Goal: Find specific page/section: Find specific page/section

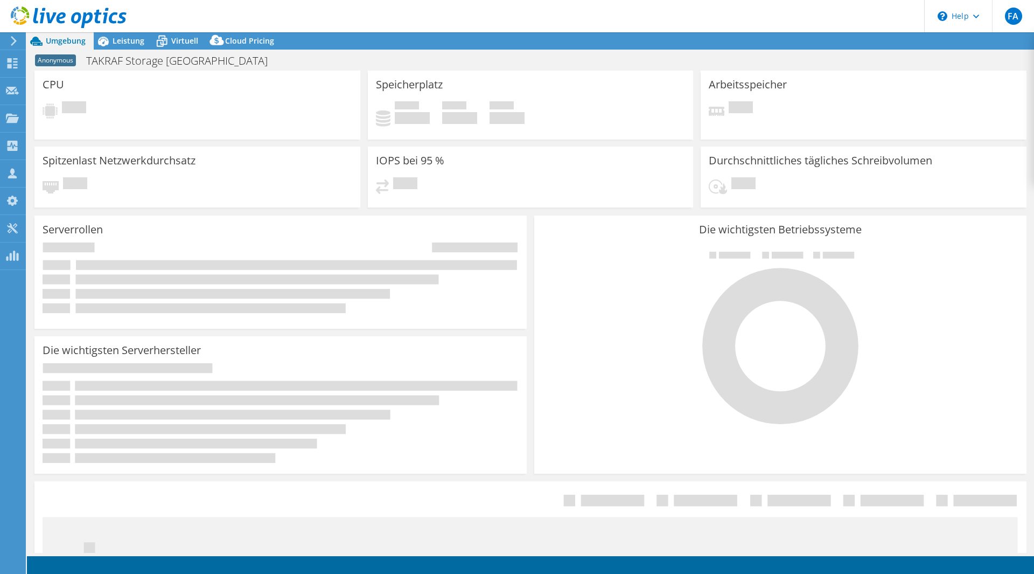
select select "USD"
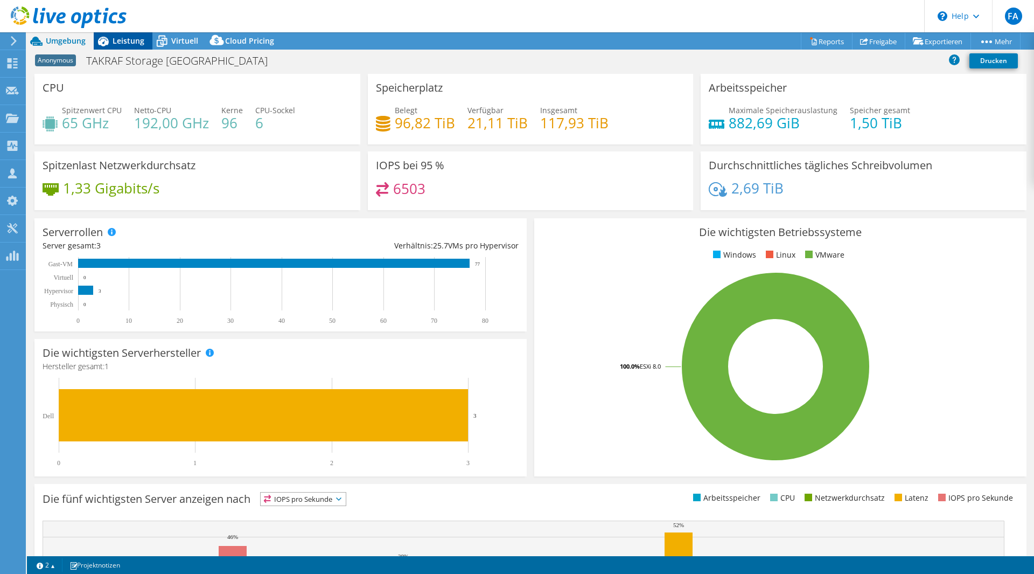
click at [112, 40] on icon at bounding box center [103, 41] width 19 height 19
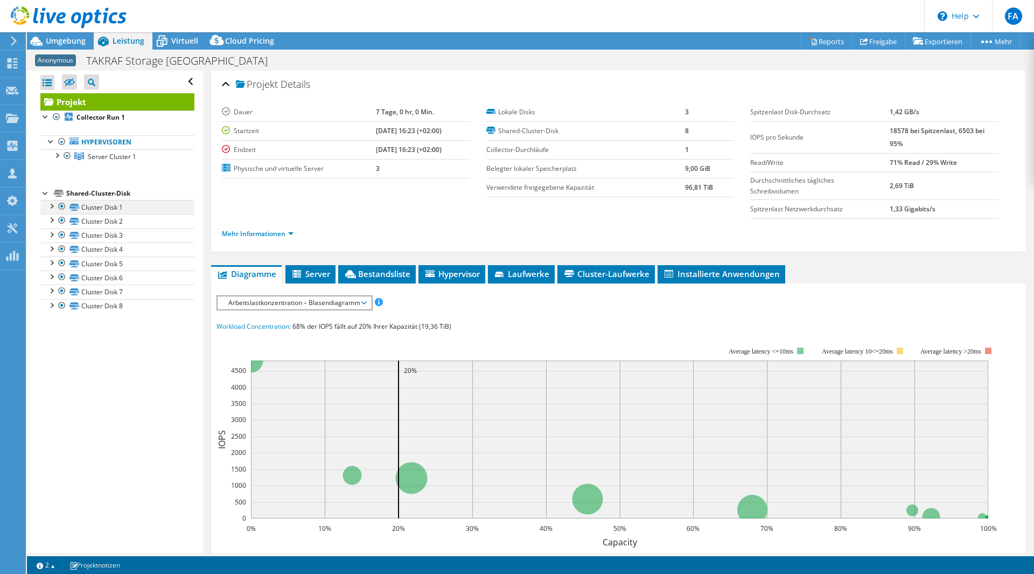
click at [53, 205] on div at bounding box center [51, 205] width 11 height 11
click at [51, 263] on div at bounding box center [51, 261] width 11 height 11
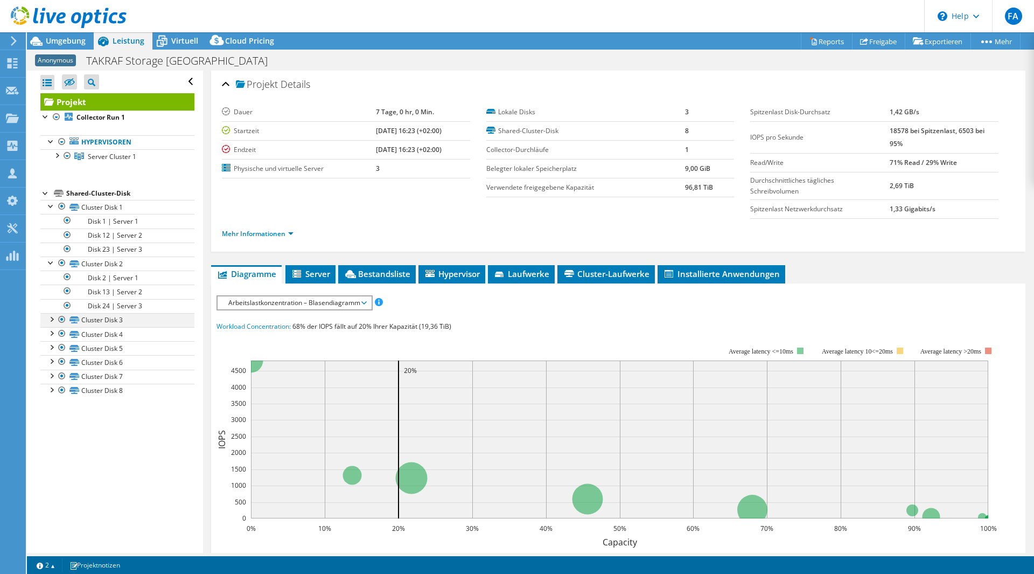
click at [53, 322] on div at bounding box center [51, 318] width 11 height 11
click at [52, 377] on div at bounding box center [51, 375] width 11 height 11
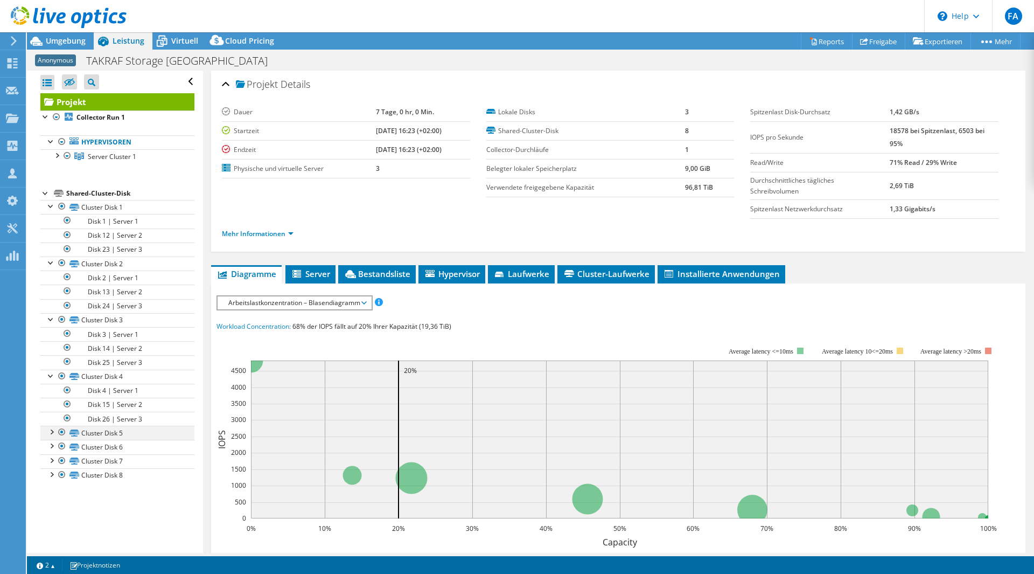
click at [50, 431] on div at bounding box center [51, 431] width 11 height 11
click at [53, 489] on div at bounding box center [51, 487] width 11 height 11
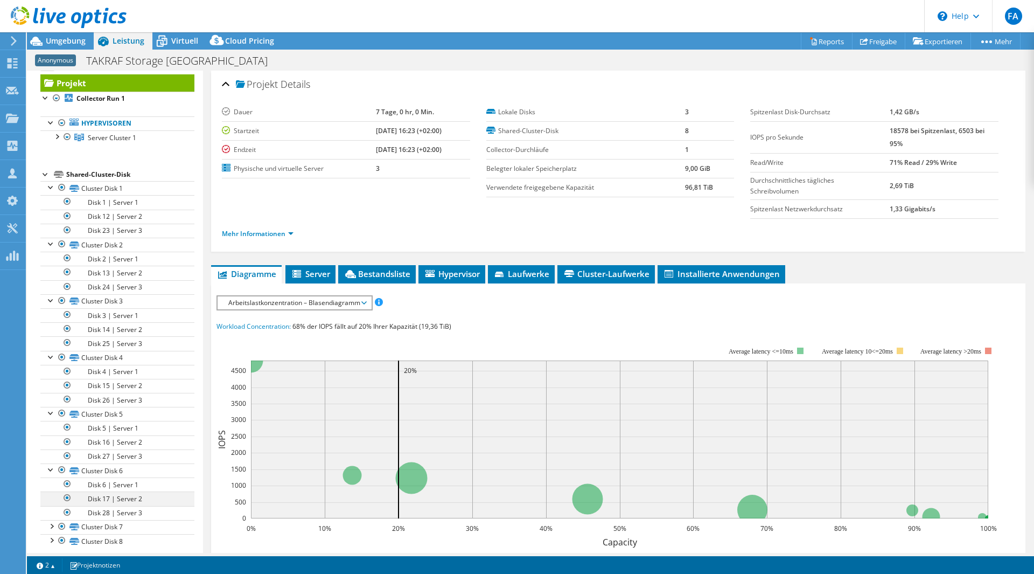
scroll to position [27, 0]
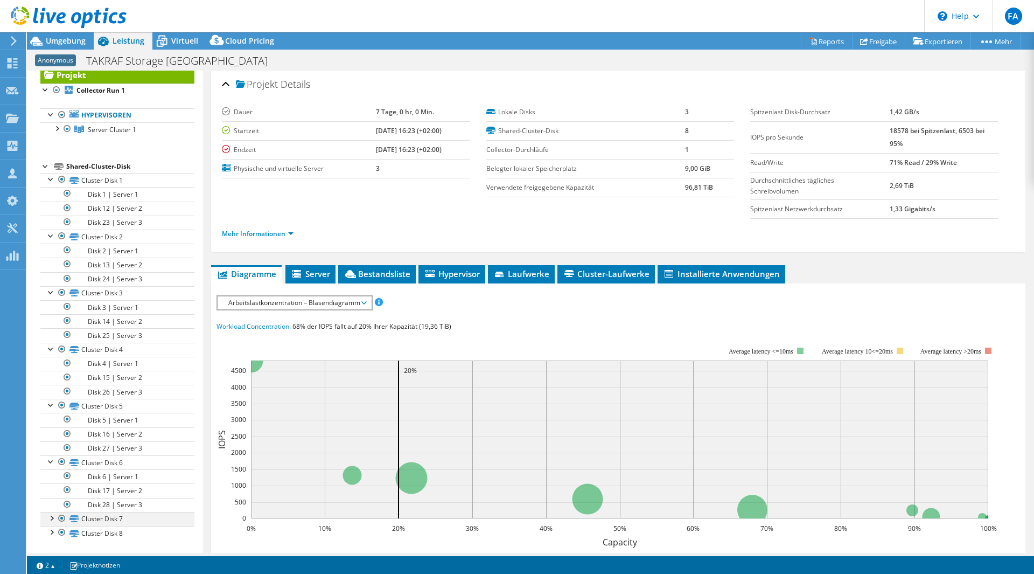
click at [52, 518] on div at bounding box center [51, 517] width 11 height 11
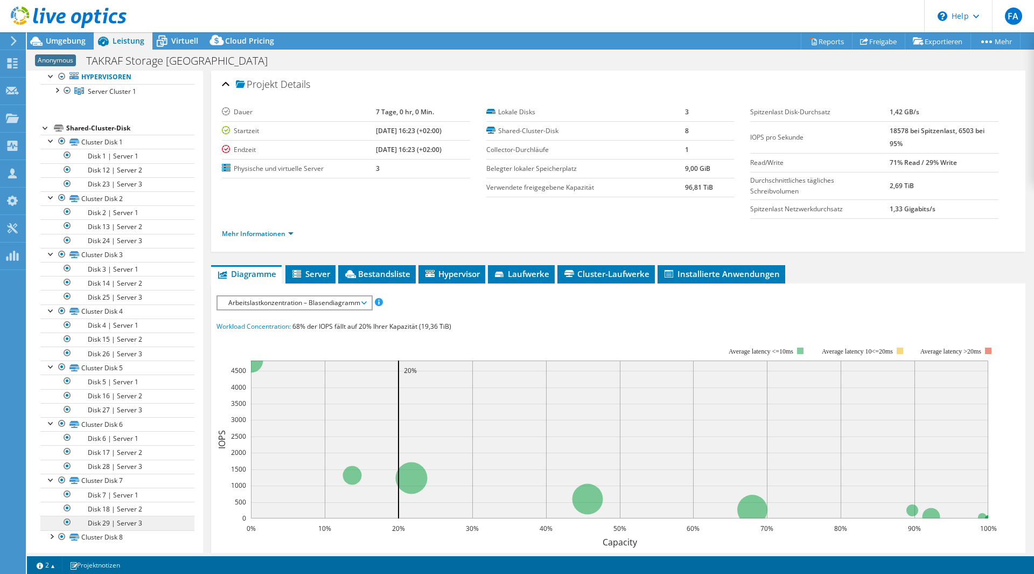
scroll to position [69, 0]
click at [50, 533] on div at bounding box center [51, 531] width 11 height 11
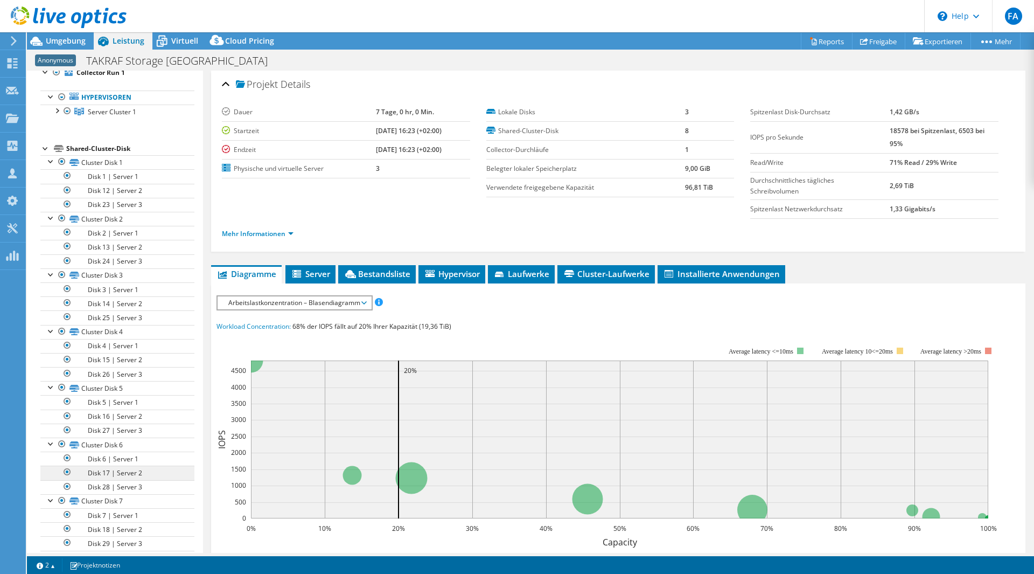
scroll to position [0, 0]
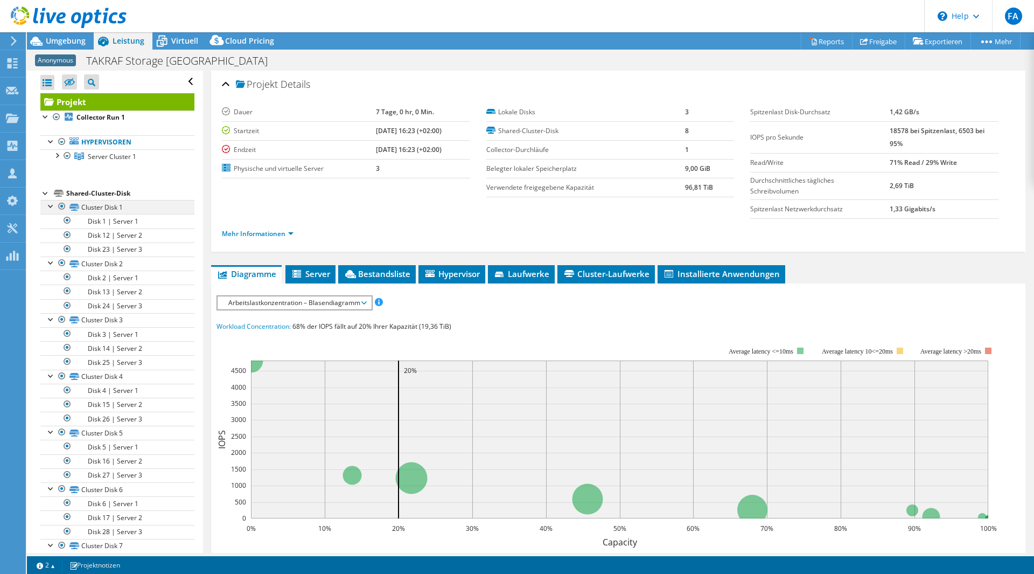
click at [52, 205] on div at bounding box center [51, 205] width 11 height 11
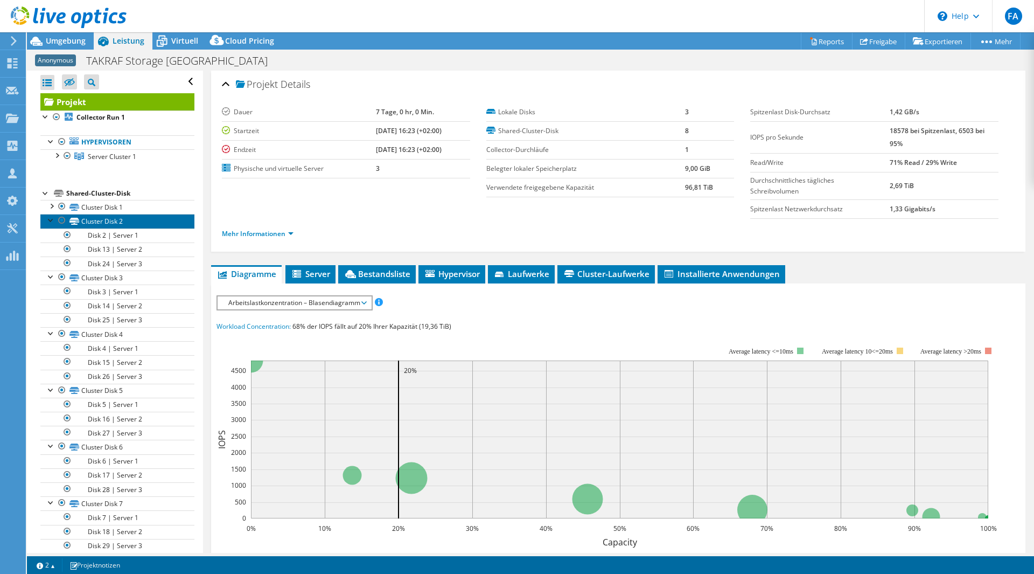
click at [46, 226] on link "Cluster Disk 2" at bounding box center [117, 221] width 154 height 14
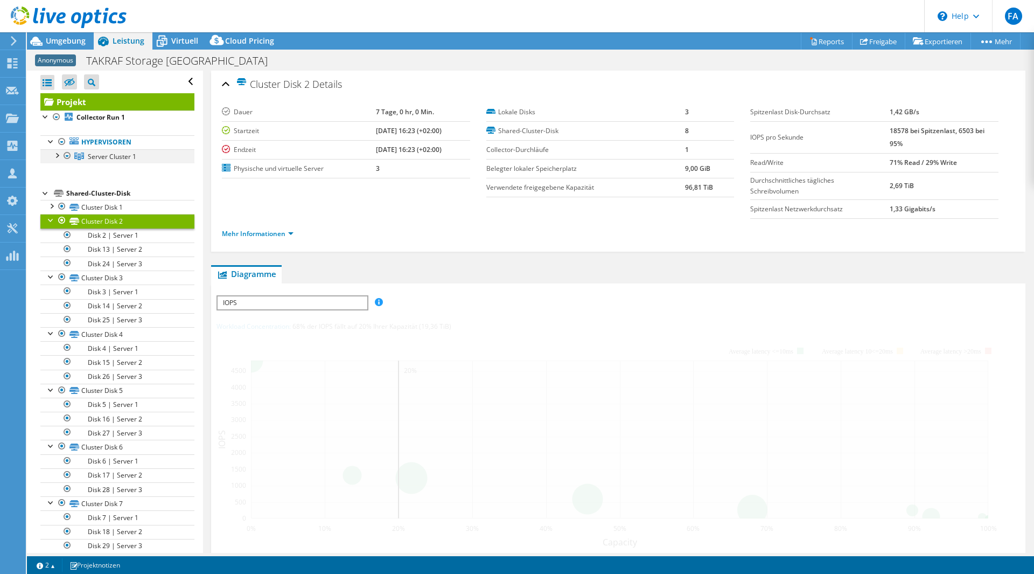
click at [59, 157] on div at bounding box center [56, 154] width 11 height 11
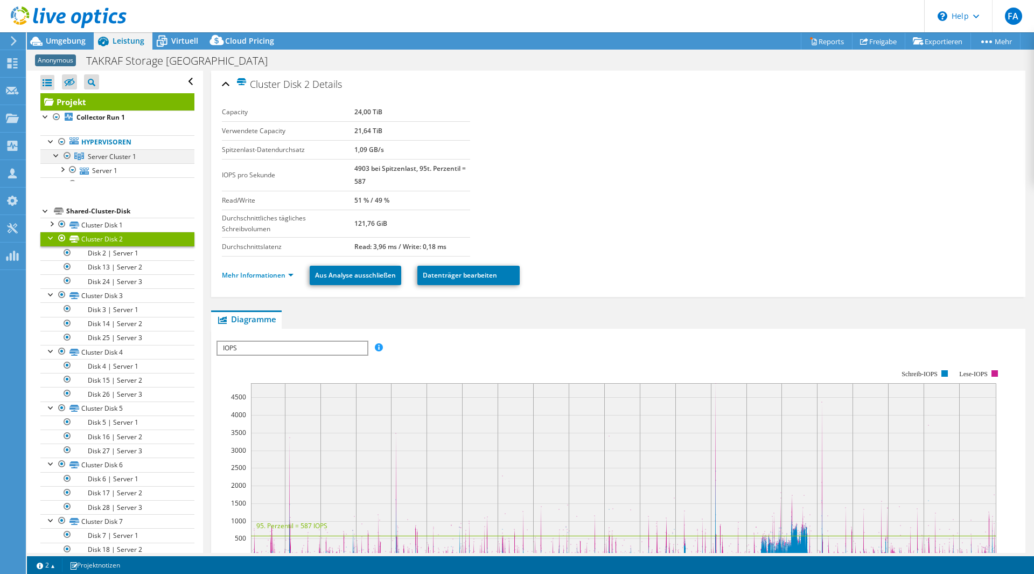
click at [58, 156] on div at bounding box center [56, 154] width 11 height 11
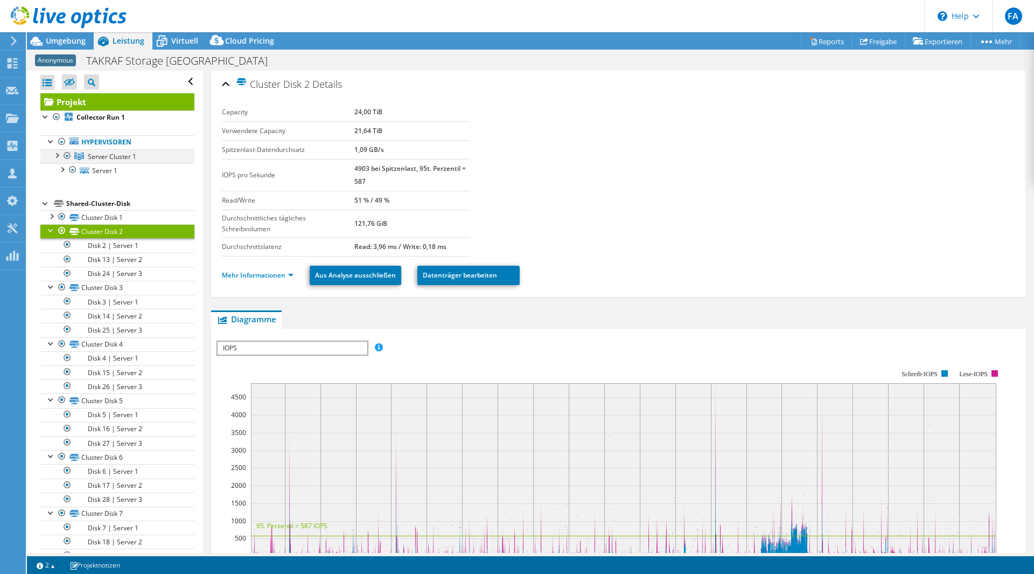
click at [57, 158] on div at bounding box center [56, 154] width 11 height 11
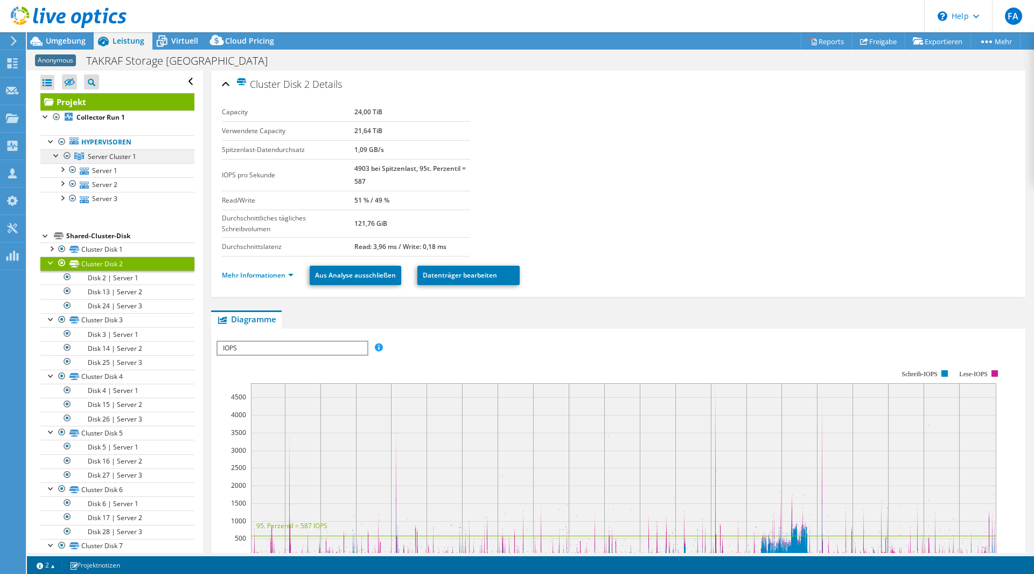
click at [130, 161] on span "Server Cluster 1" at bounding box center [112, 156] width 48 height 9
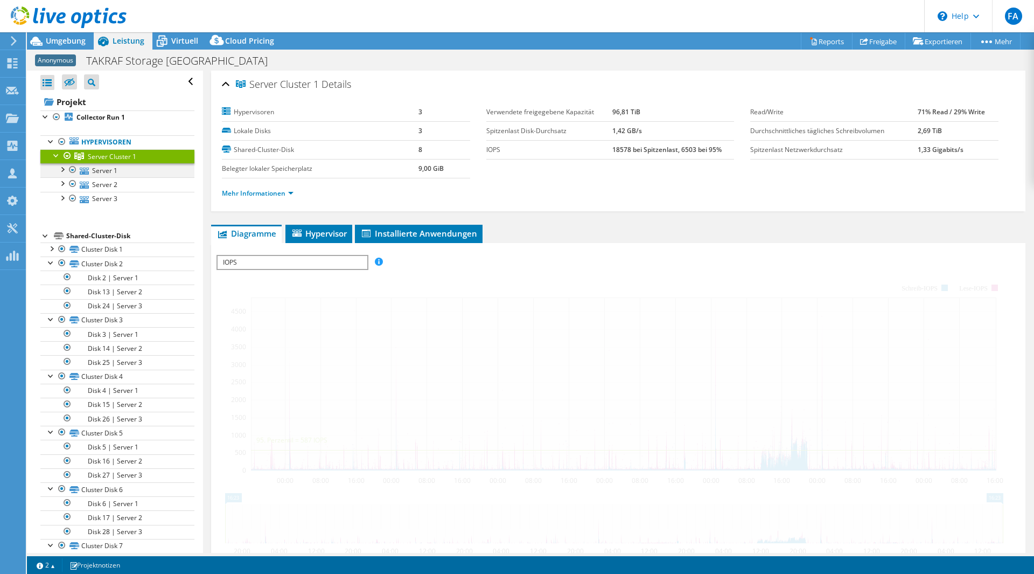
click at [62, 172] on div at bounding box center [62, 168] width 11 height 11
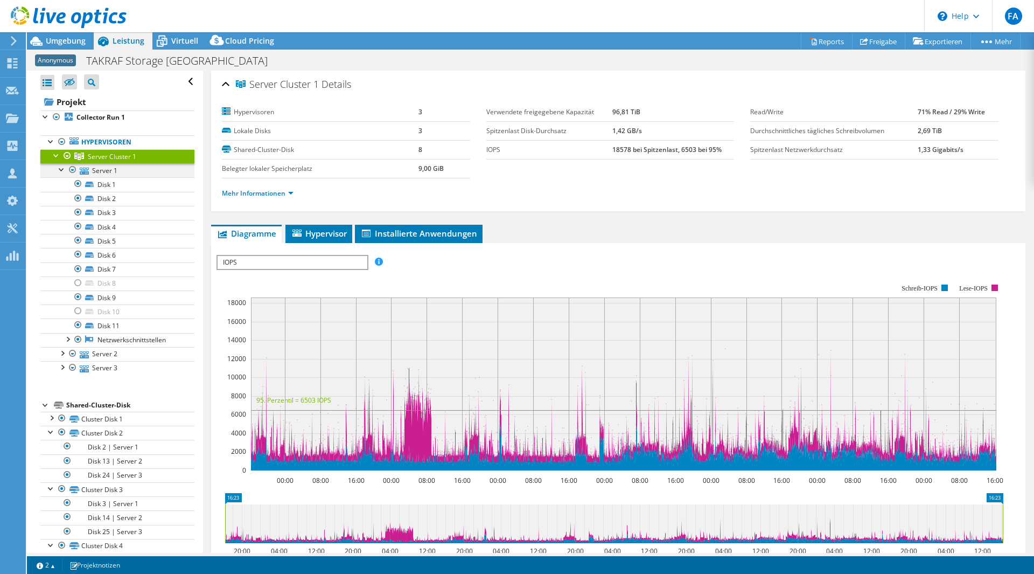
click at [63, 172] on div at bounding box center [62, 168] width 11 height 11
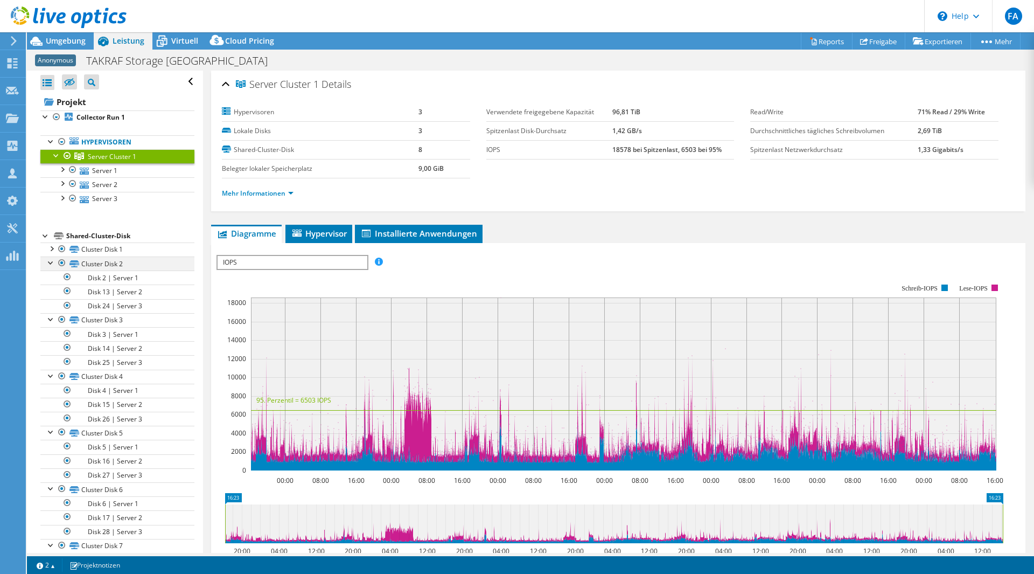
click at [52, 266] on div at bounding box center [51, 261] width 11 height 11
click at [51, 274] on div at bounding box center [51, 275] width 11 height 11
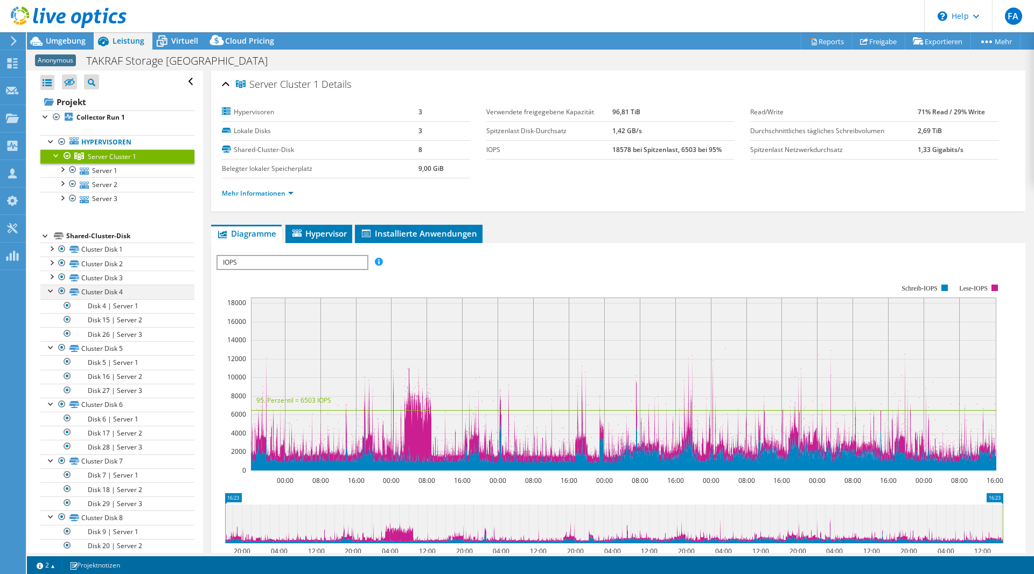
click at [52, 290] on div at bounding box center [51, 289] width 11 height 11
click at [53, 305] on div at bounding box center [51, 304] width 11 height 11
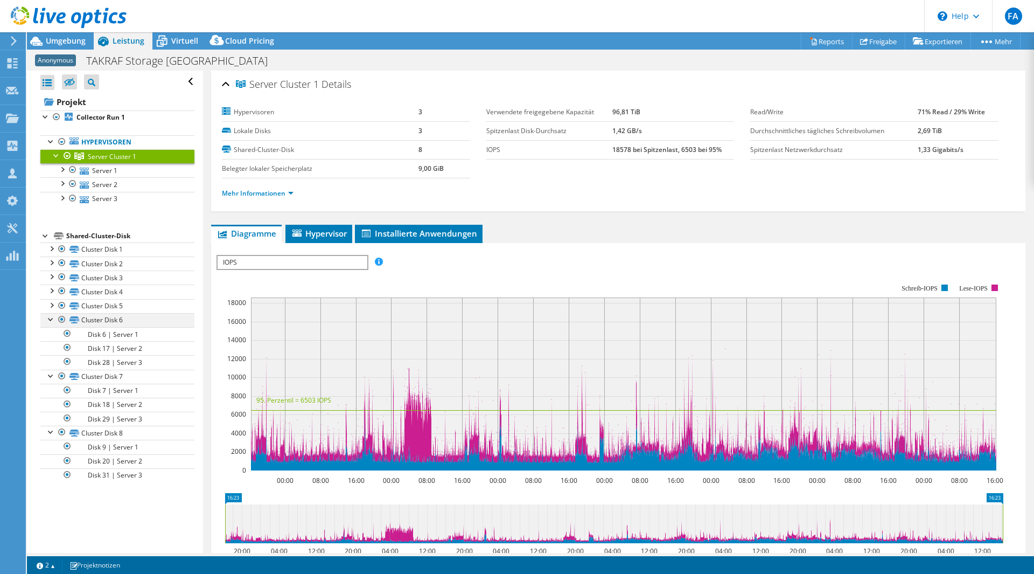
click at [52, 319] on div at bounding box center [51, 318] width 11 height 11
click at [55, 336] on div at bounding box center [51, 332] width 11 height 11
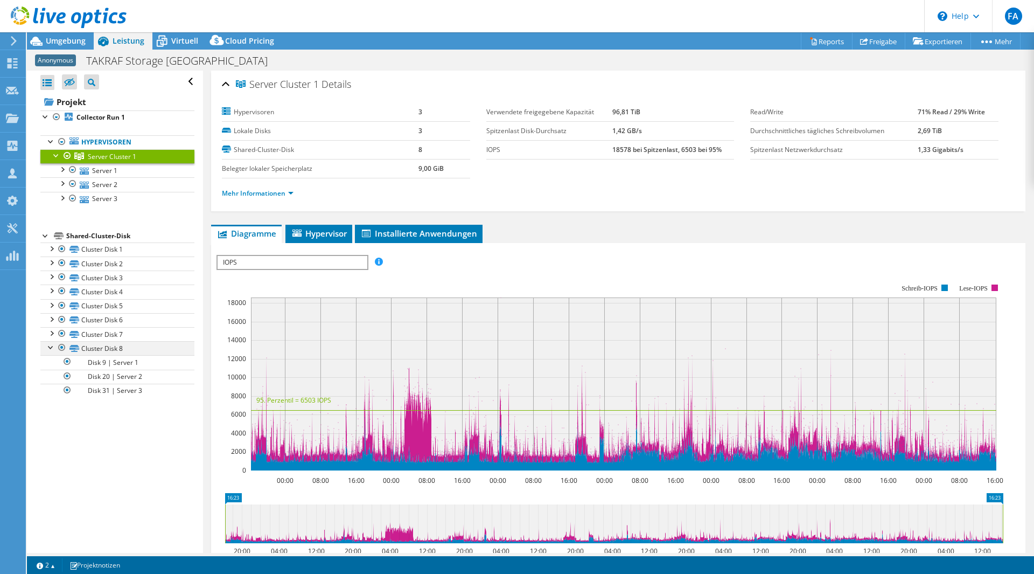
click at [52, 347] on div at bounding box center [51, 346] width 11 height 11
click at [57, 41] on span "Umgebung" at bounding box center [66, 41] width 40 height 10
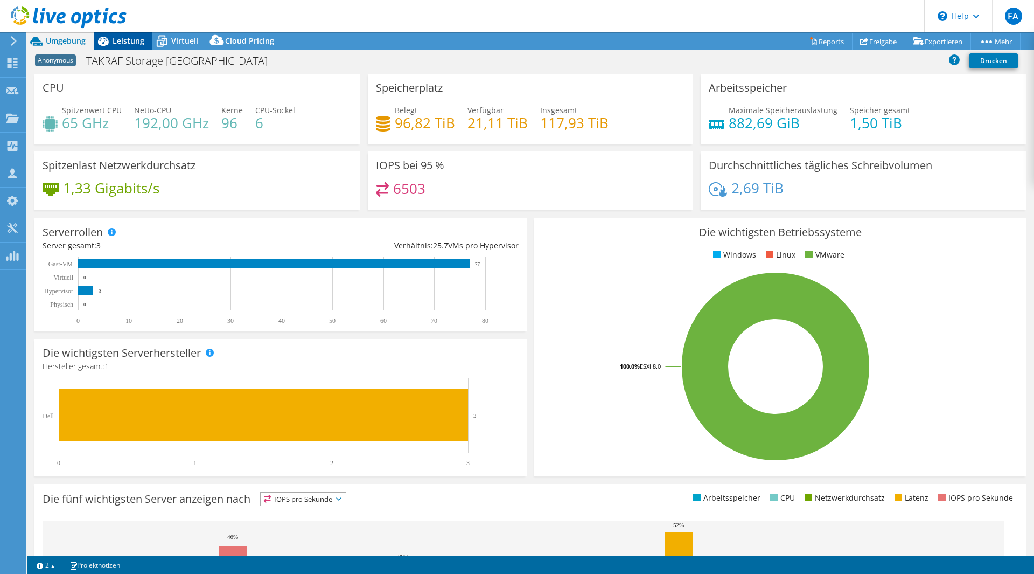
click at [134, 39] on span "Leistung" at bounding box center [129, 41] width 32 height 10
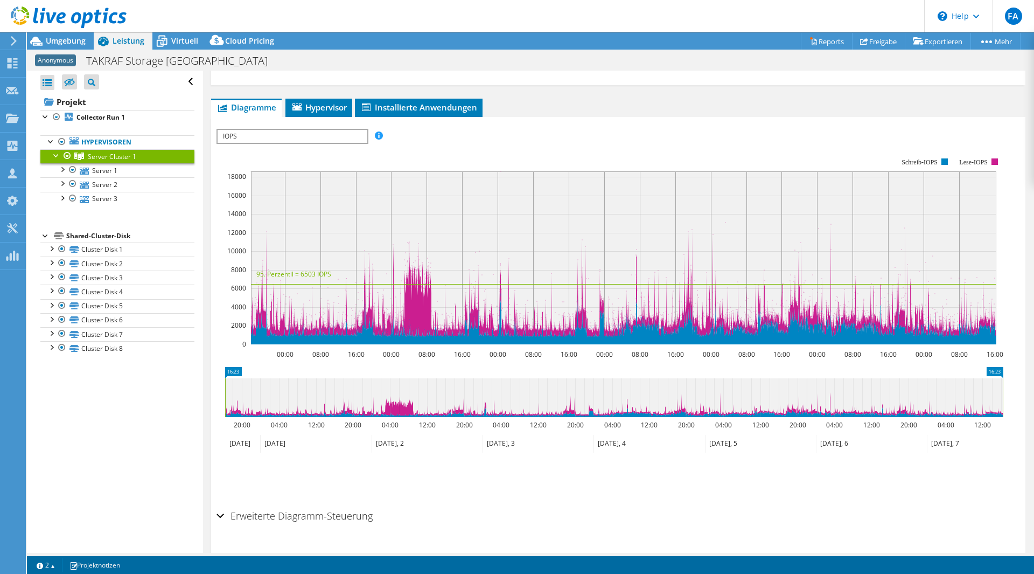
scroll to position [152, 0]
